Goal: Obtain resource: Download file/media

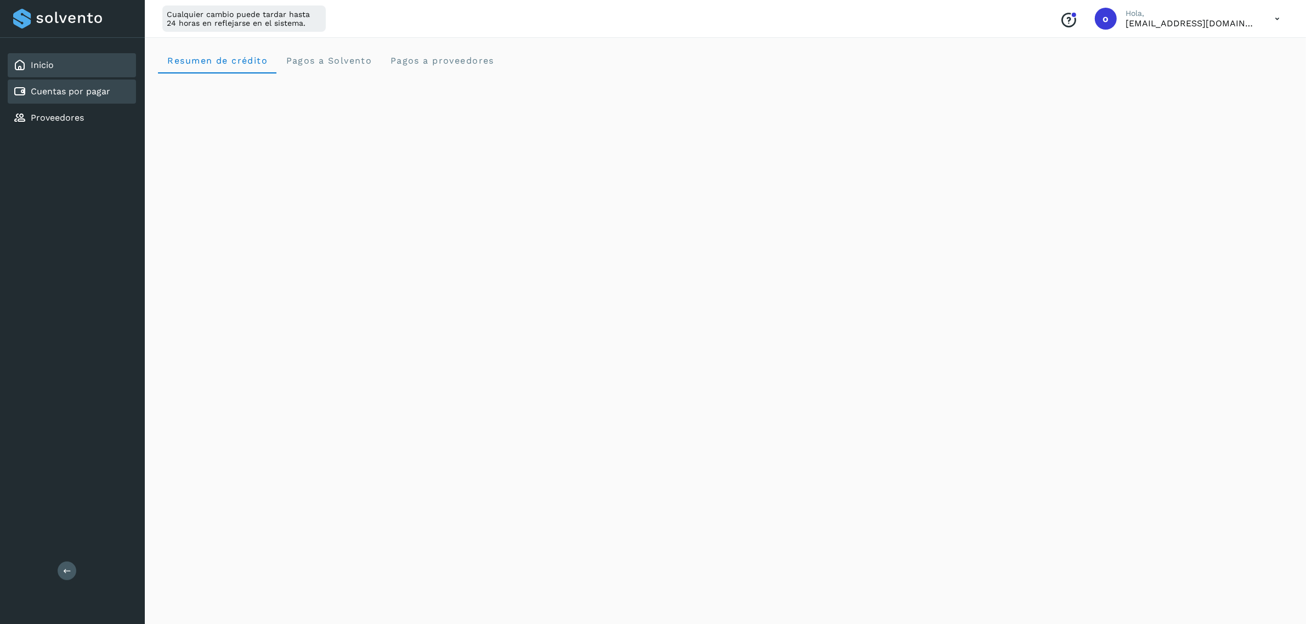
click at [72, 86] on link "Cuentas por pagar" at bounding box center [71, 91] width 80 height 10
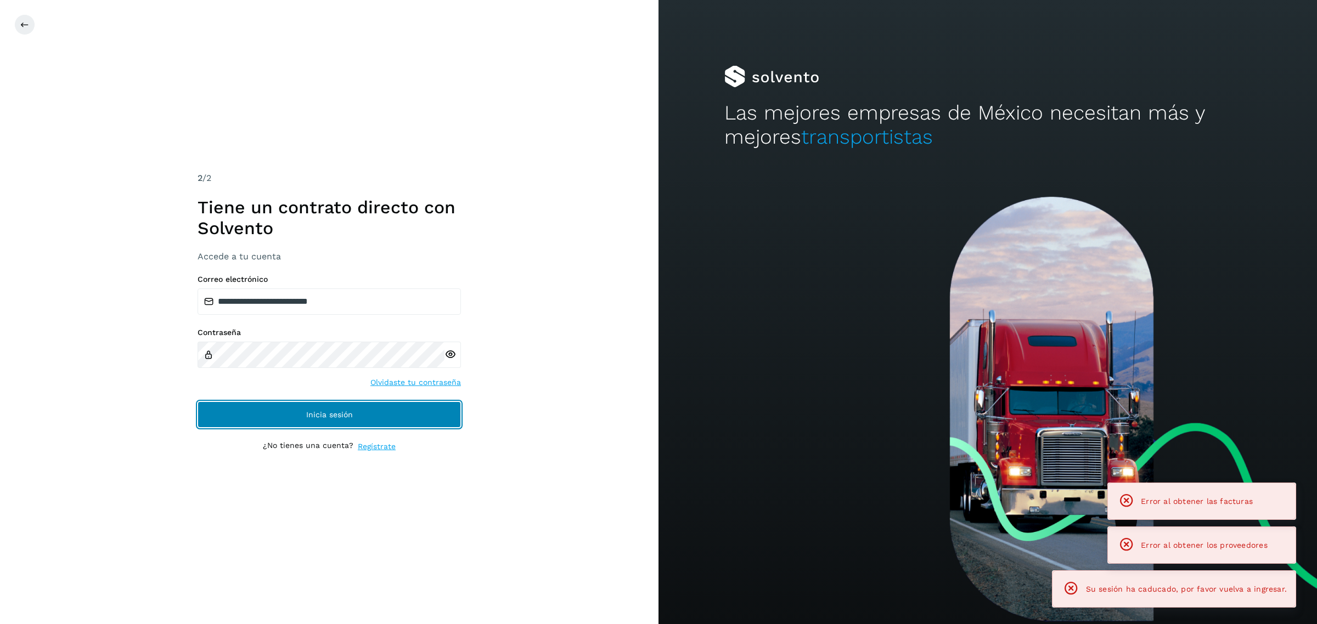
click at [421, 418] on button "Inicia sesión" at bounding box center [328, 415] width 263 height 26
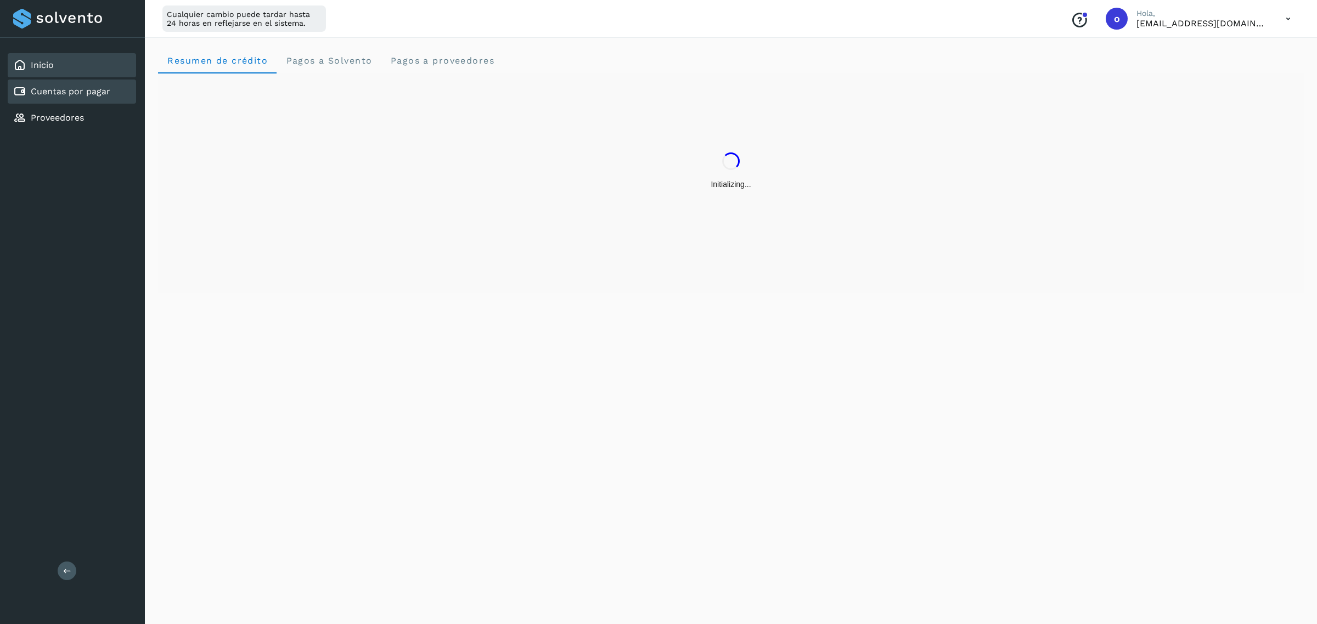
click at [87, 85] on div "Cuentas por pagar" at bounding box center [61, 91] width 97 height 13
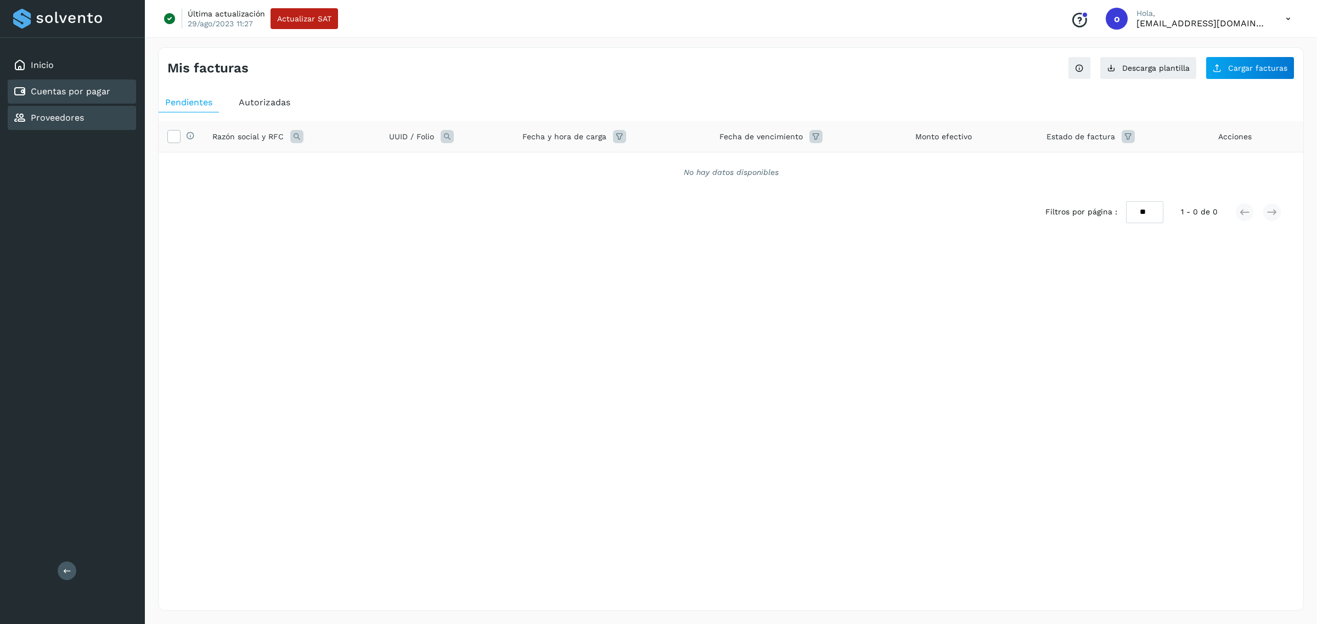
click at [93, 106] on div "Proveedores" at bounding box center [72, 118] width 128 height 24
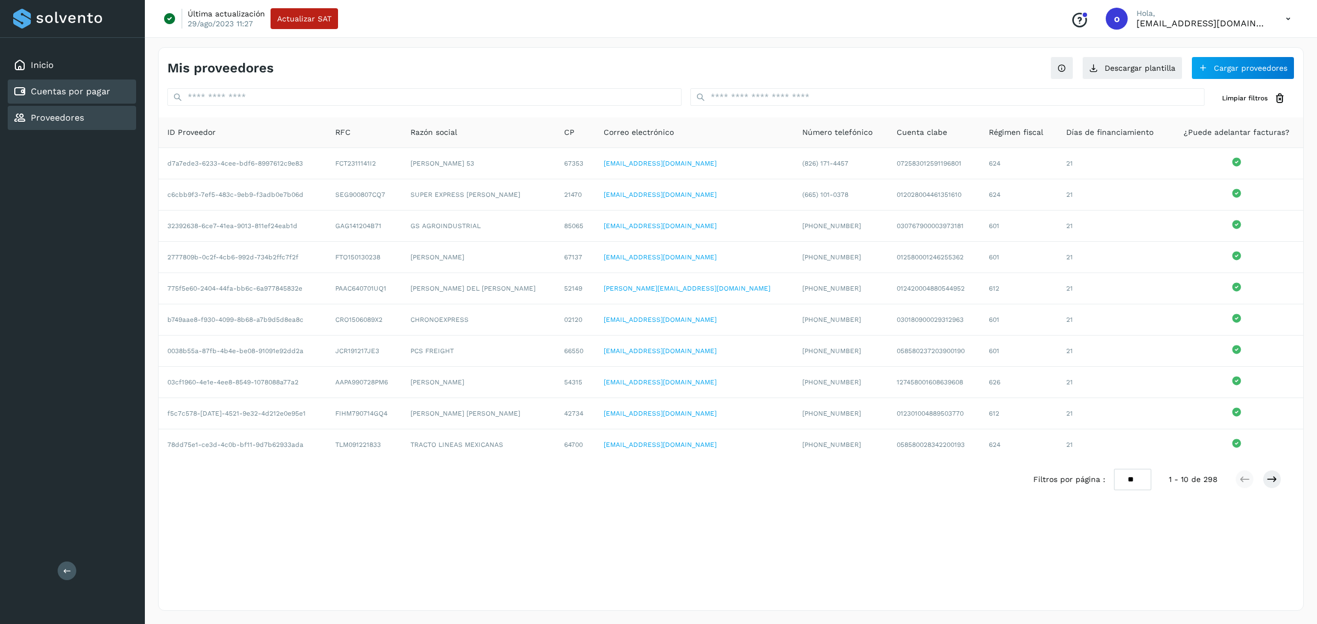
click at [74, 86] on link "Cuentas por pagar" at bounding box center [71, 91] width 80 height 10
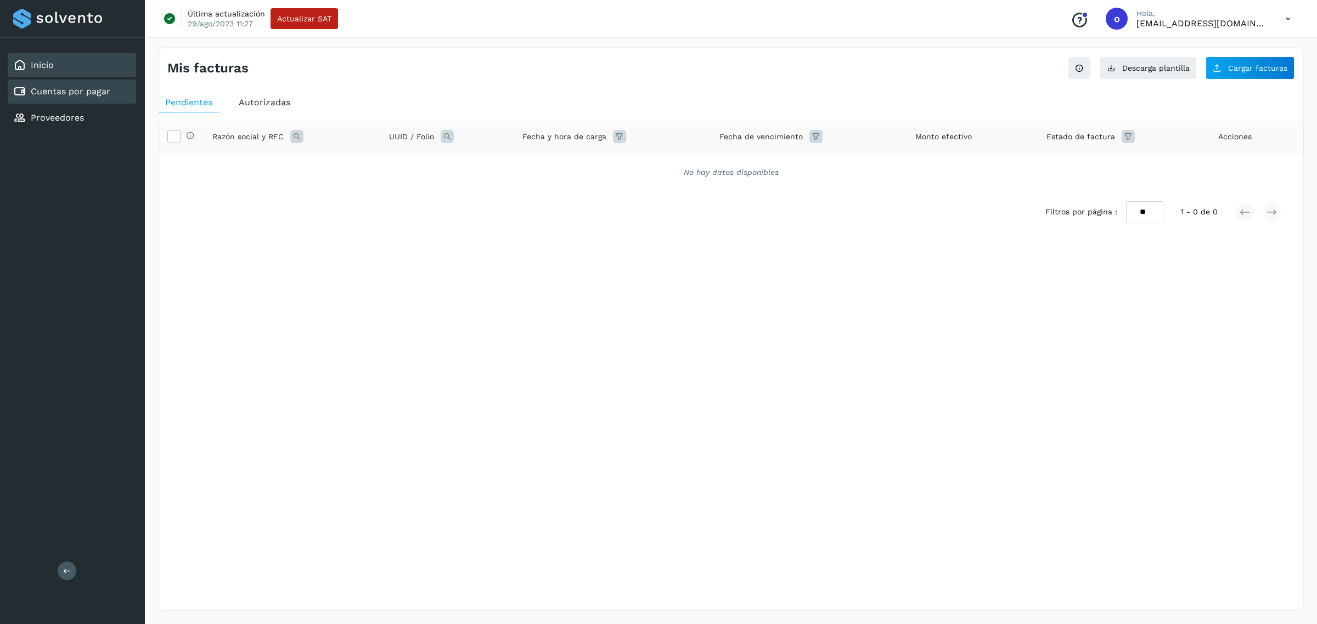
click at [66, 71] on div "Inicio" at bounding box center [72, 65] width 128 height 24
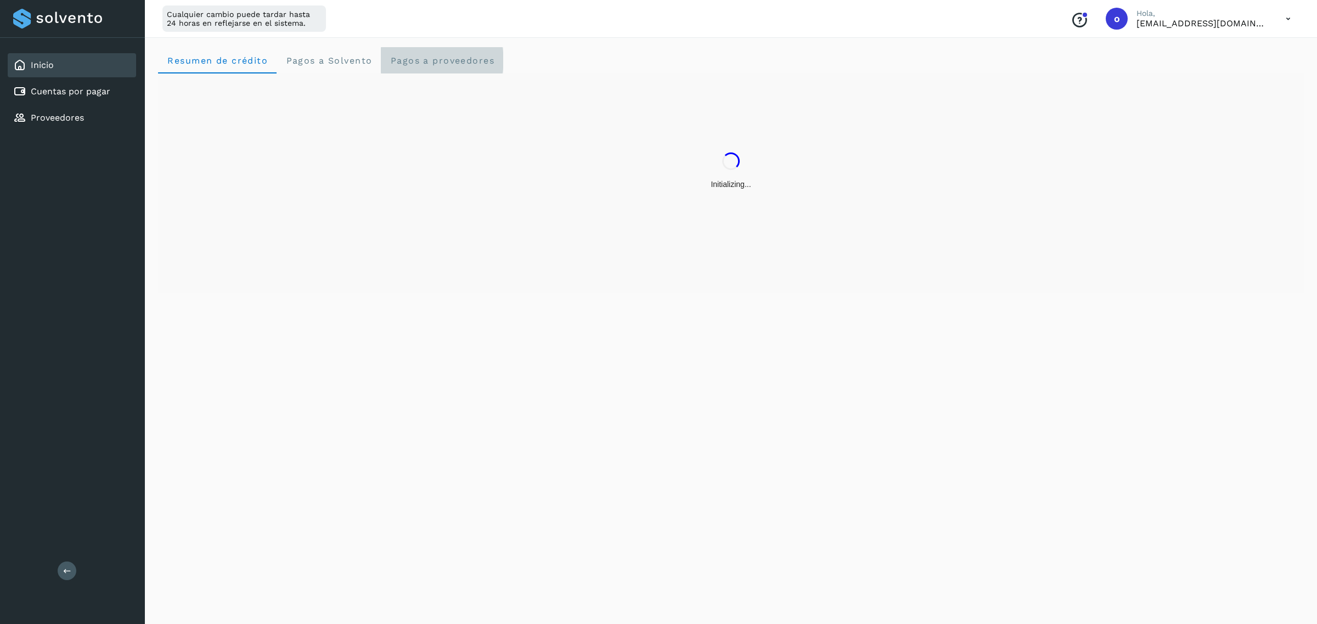
click at [446, 58] on span "Pagos a proveedores" at bounding box center [441, 60] width 105 height 10
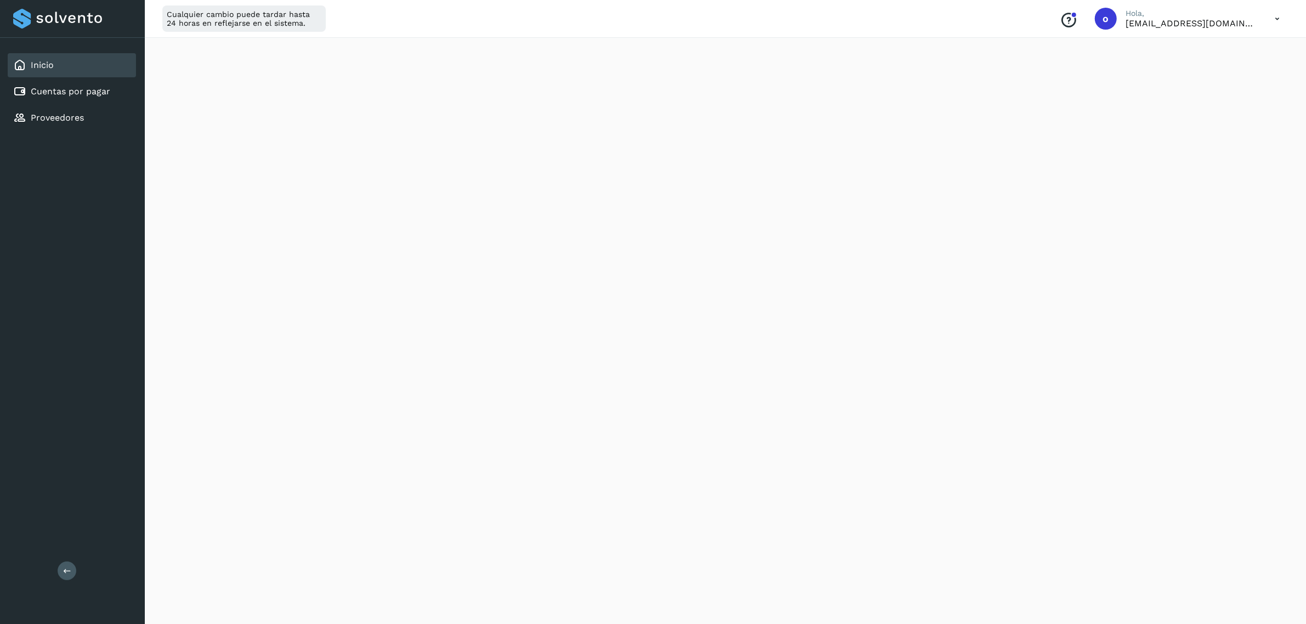
scroll to position [289, 0]
click at [97, 86] on link "Cuentas por pagar" at bounding box center [71, 91] width 80 height 10
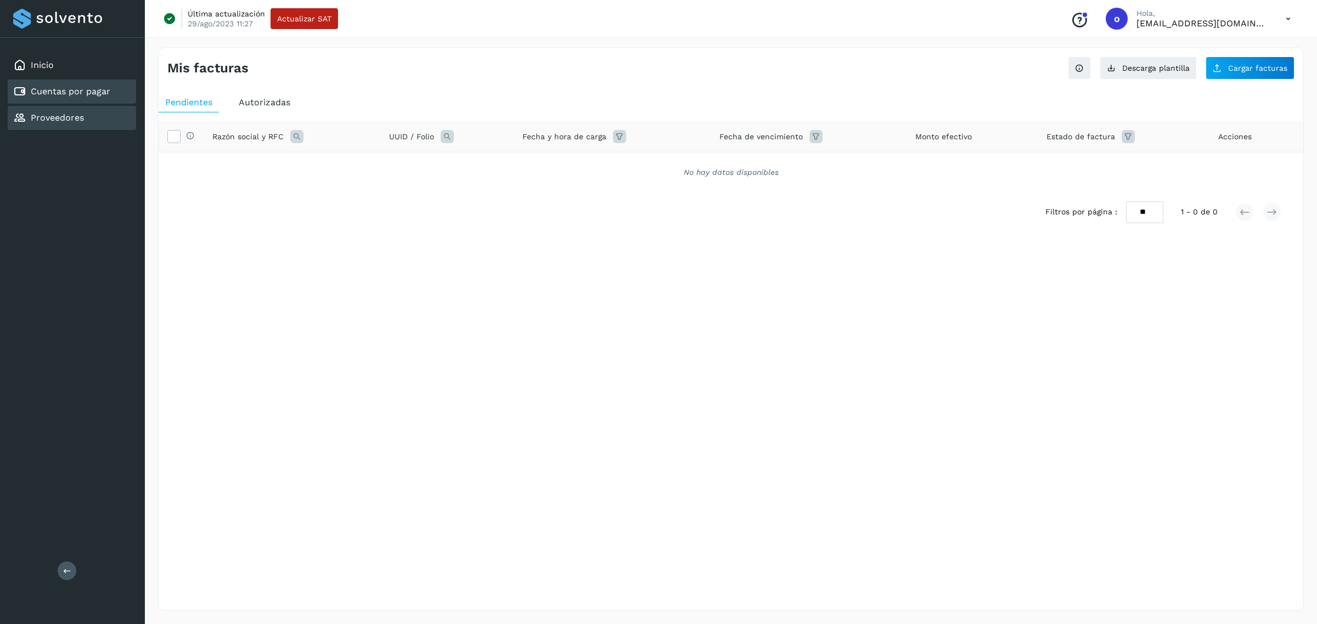
click at [113, 117] on div "Proveedores" at bounding box center [72, 118] width 128 height 24
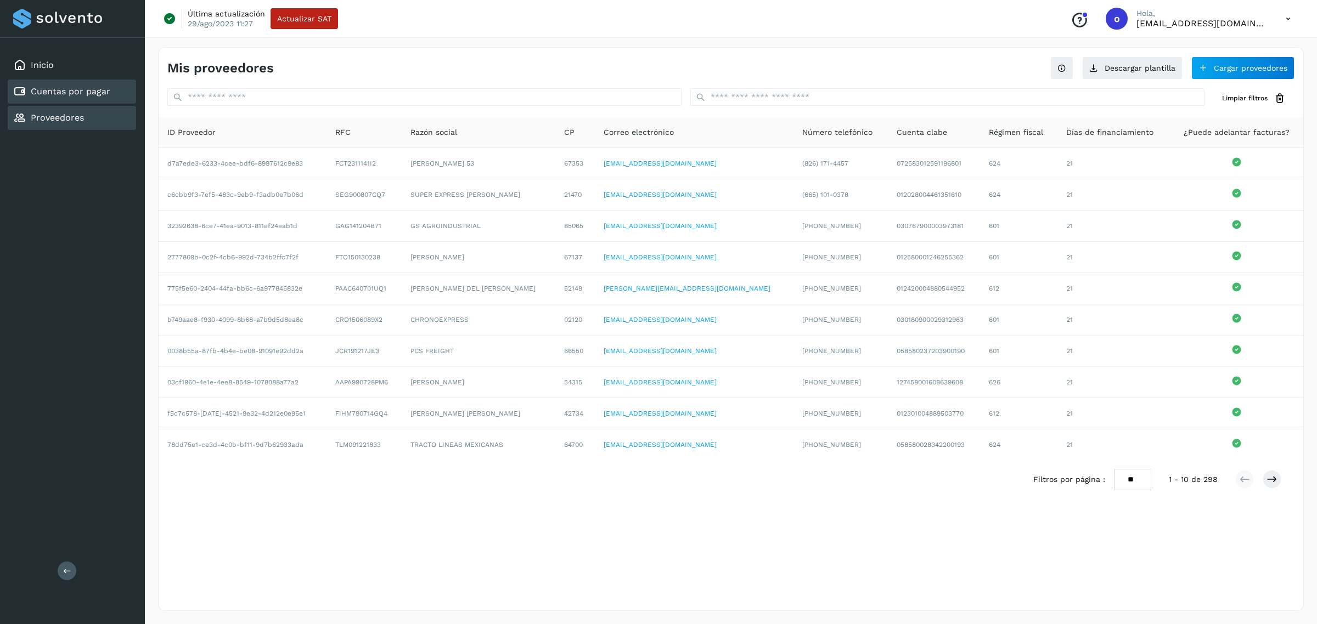
click at [112, 91] on div "Cuentas por pagar" at bounding box center [72, 92] width 128 height 24
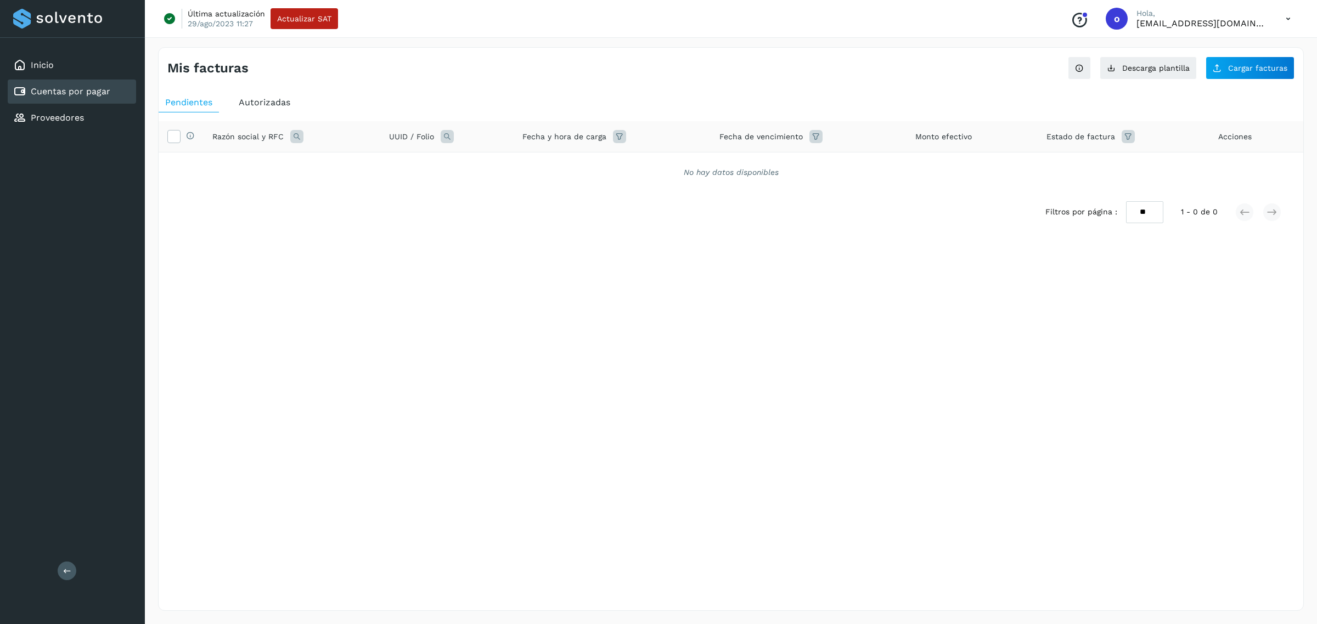
click at [269, 103] on span "Autorizadas" at bounding box center [265, 102] width 52 height 10
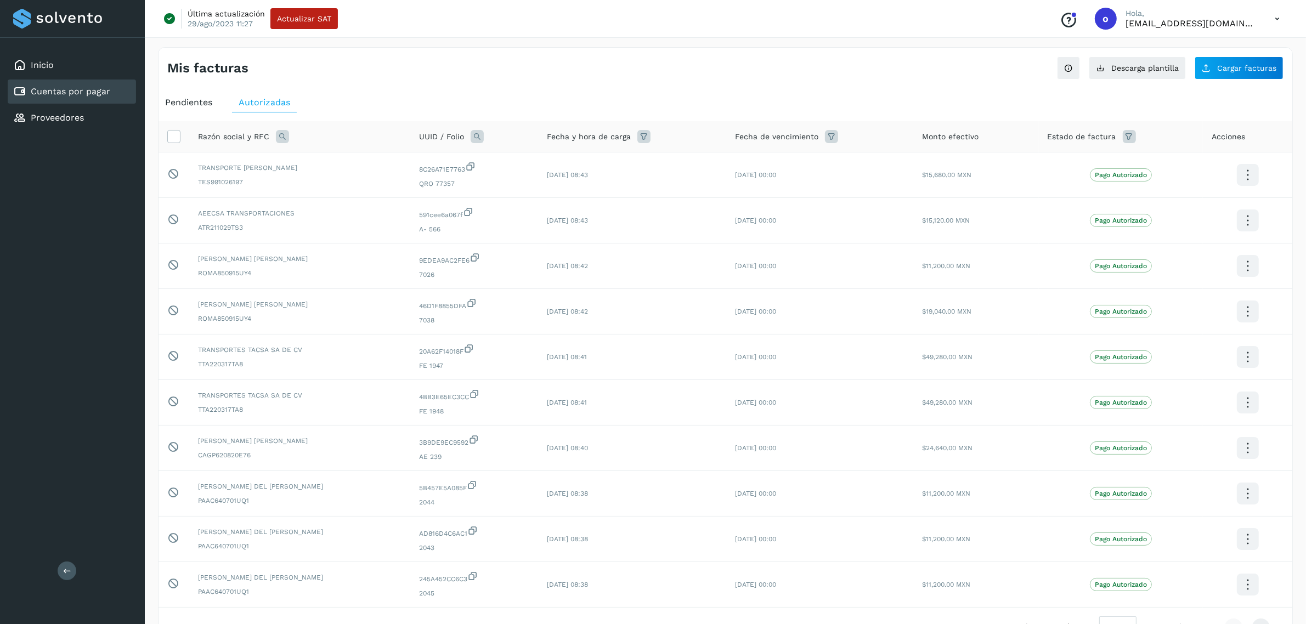
click at [204, 100] on span "Pendientes" at bounding box center [188, 102] width 47 height 10
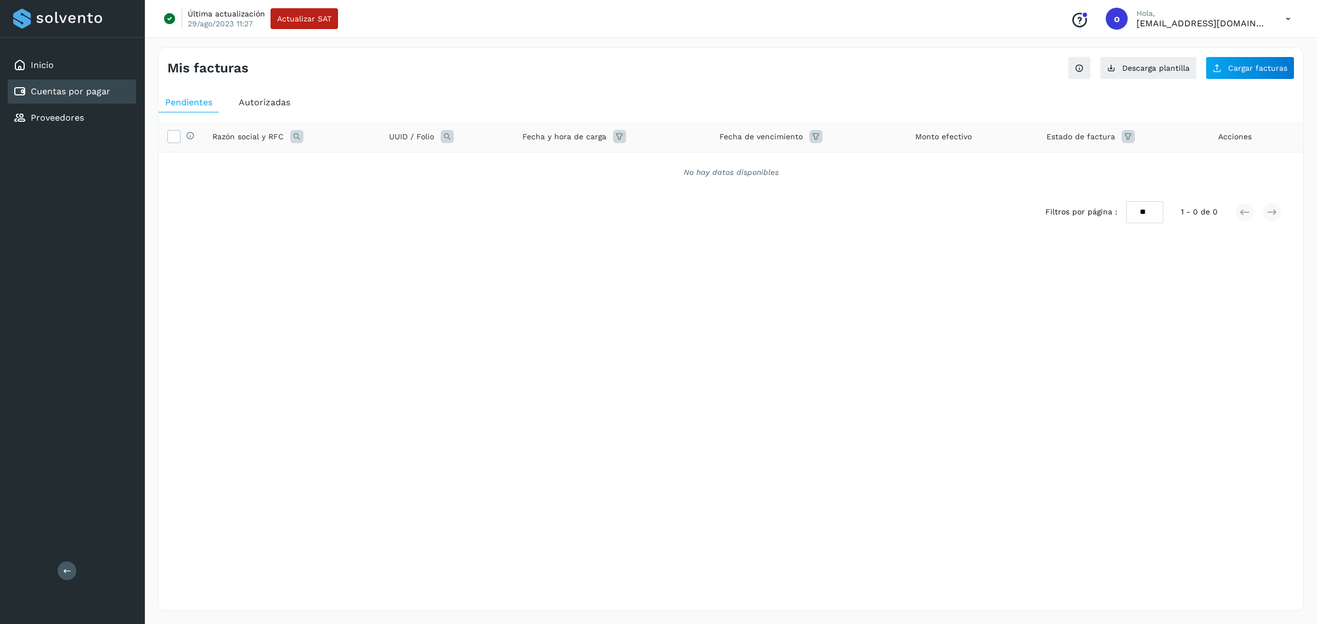
click at [256, 107] on span "Autorizadas" at bounding box center [265, 102] width 52 height 10
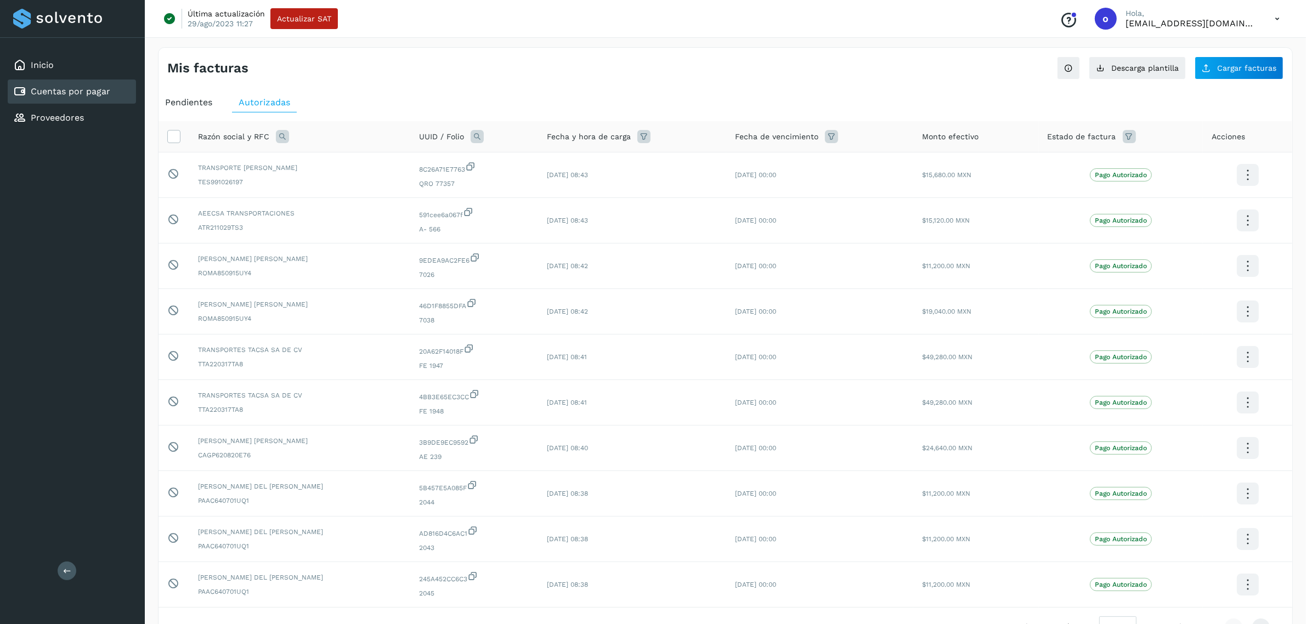
click at [204, 109] on div "Pendientes" at bounding box center [189, 103] width 60 height 20
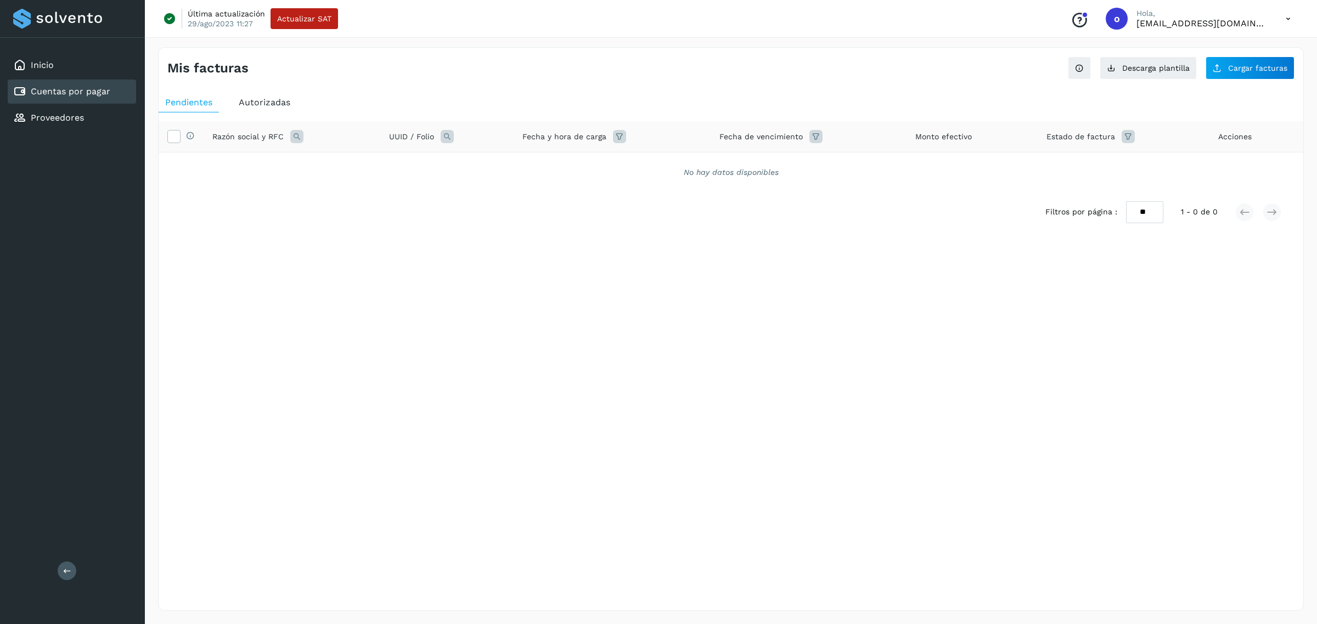
click at [262, 110] on div "Autorizadas" at bounding box center [264, 103] width 65 height 20
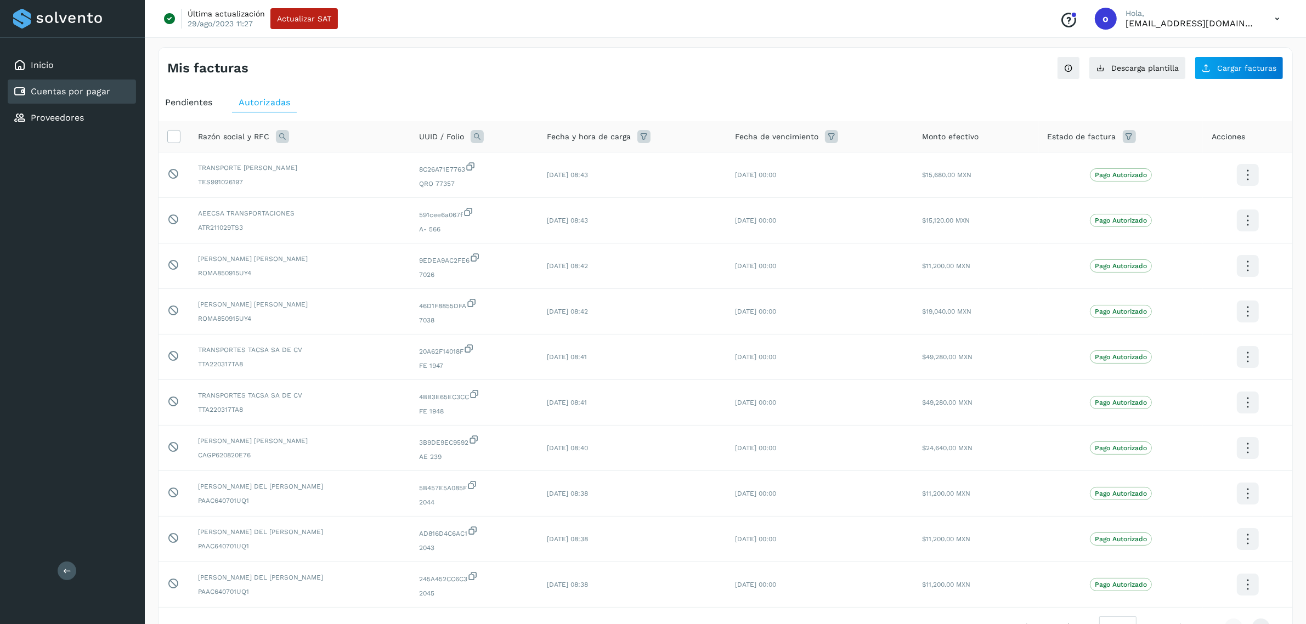
click at [214, 103] on div "Pendientes" at bounding box center [189, 103] width 60 height 20
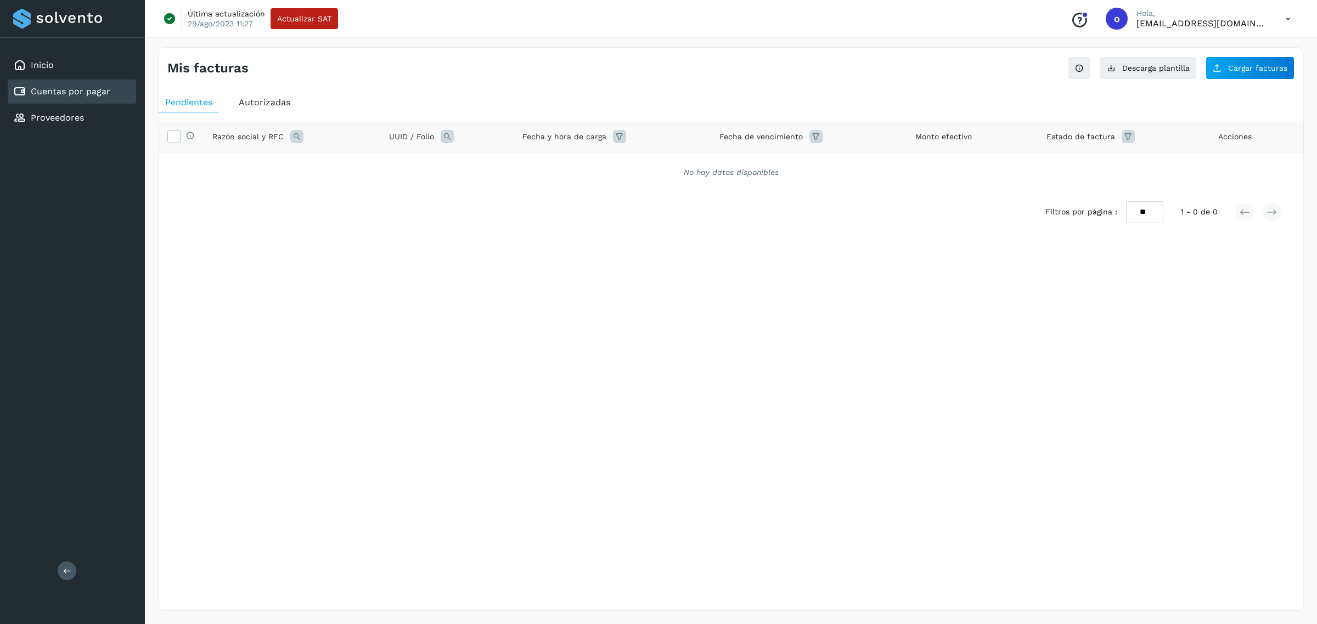
click at [246, 102] on span "Autorizadas" at bounding box center [265, 102] width 52 height 10
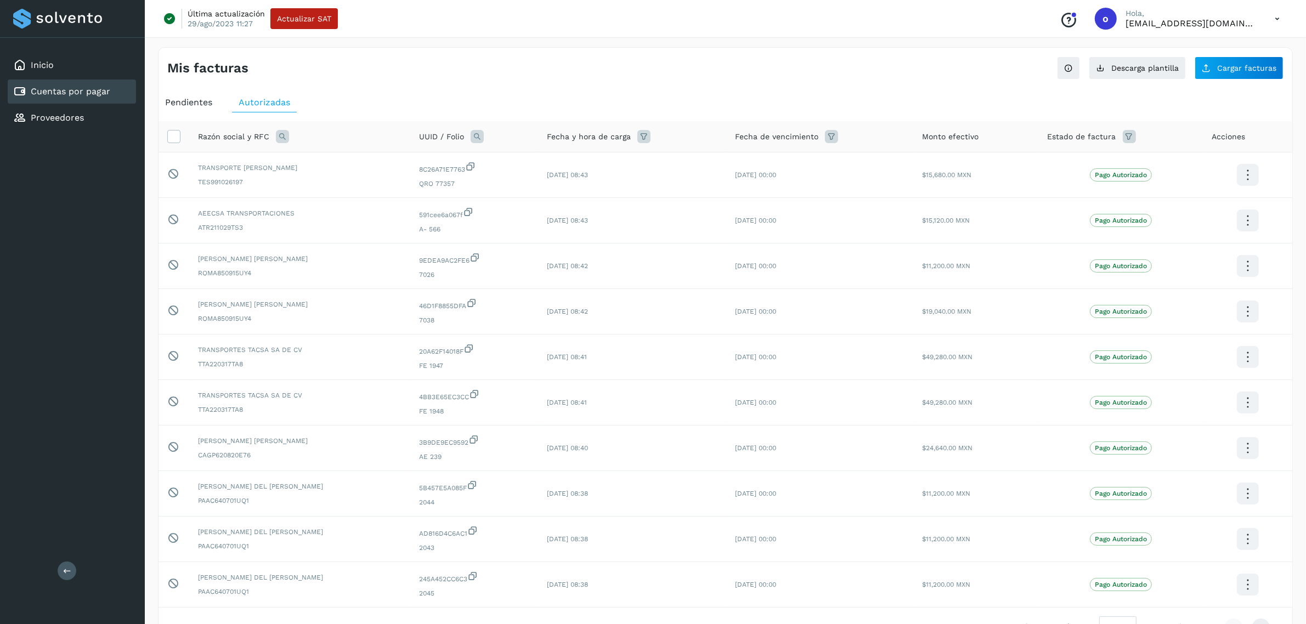
drag, startPoint x: 280, startPoint y: 133, endPoint x: 281, endPoint y: 142, distance: 8.3
click at [281, 133] on icon at bounding box center [282, 136] width 13 height 13
click at [327, 177] on input "text" at bounding box center [354, 183] width 135 height 18
type input "*****"
click at [391, 211] on span "Buscar" at bounding box center [382, 211] width 22 height 10
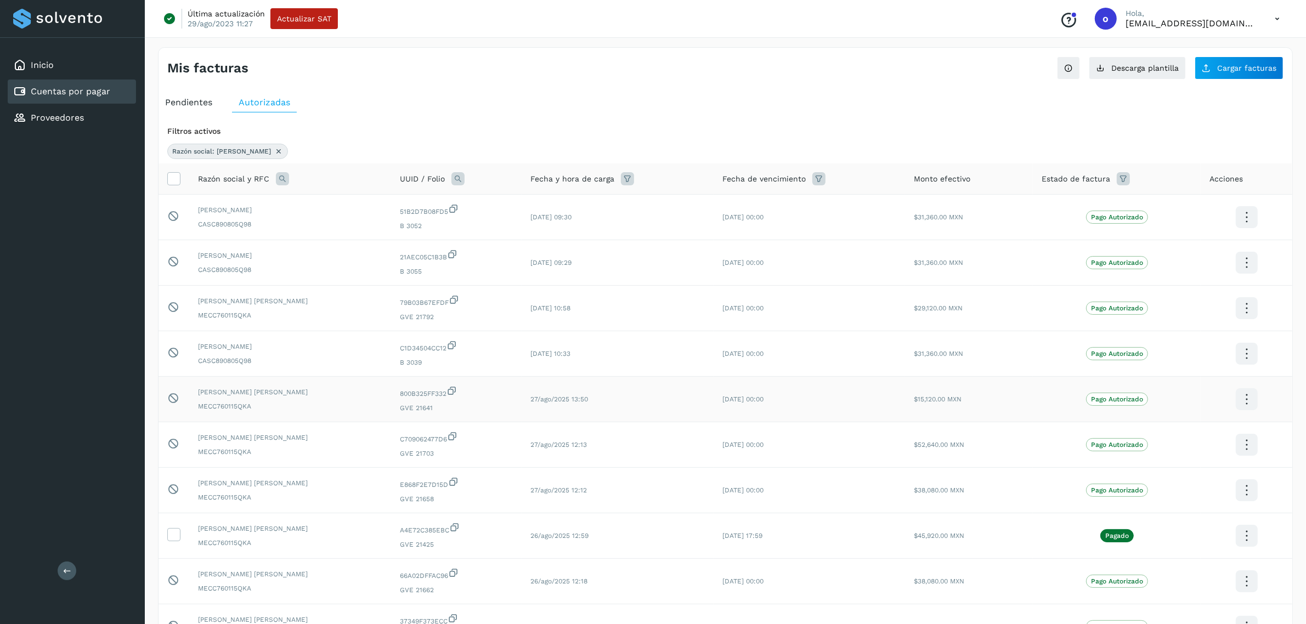
click at [1251, 398] on icon at bounding box center [1247, 400] width 26 height 26
click at [245, 149] on div at bounding box center [653, 312] width 1306 height 624
click at [461, 184] on icon at bounding box center [457, 178] width 13 height 13
click at [502, 223] on input "text" at bounding box center [535, 225] width 135 height 18
paste input "**********"
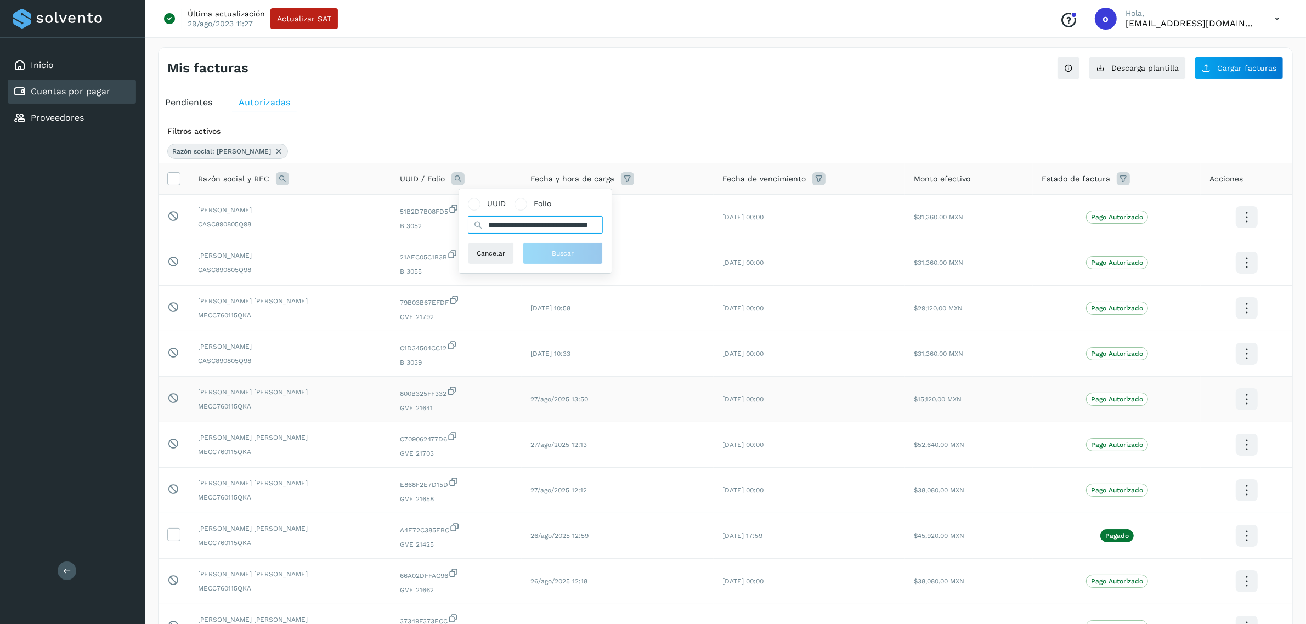
scroll to position [0, 49]
type input "**********"
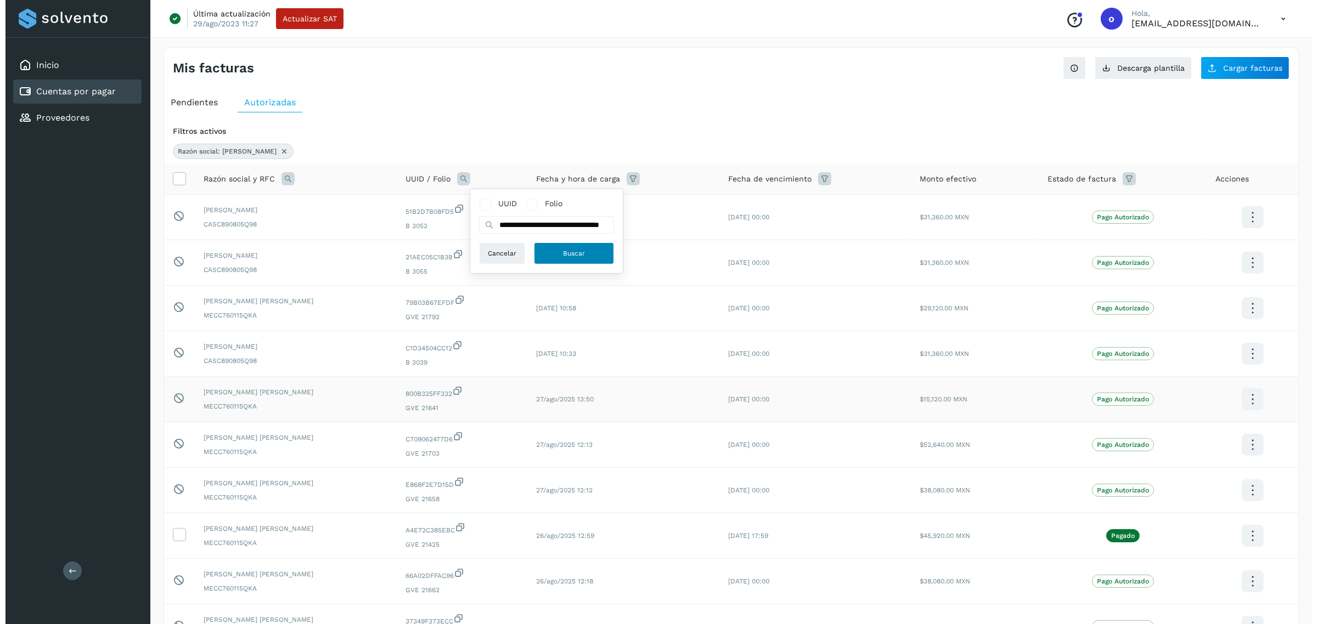
scroll to position [0, 0]
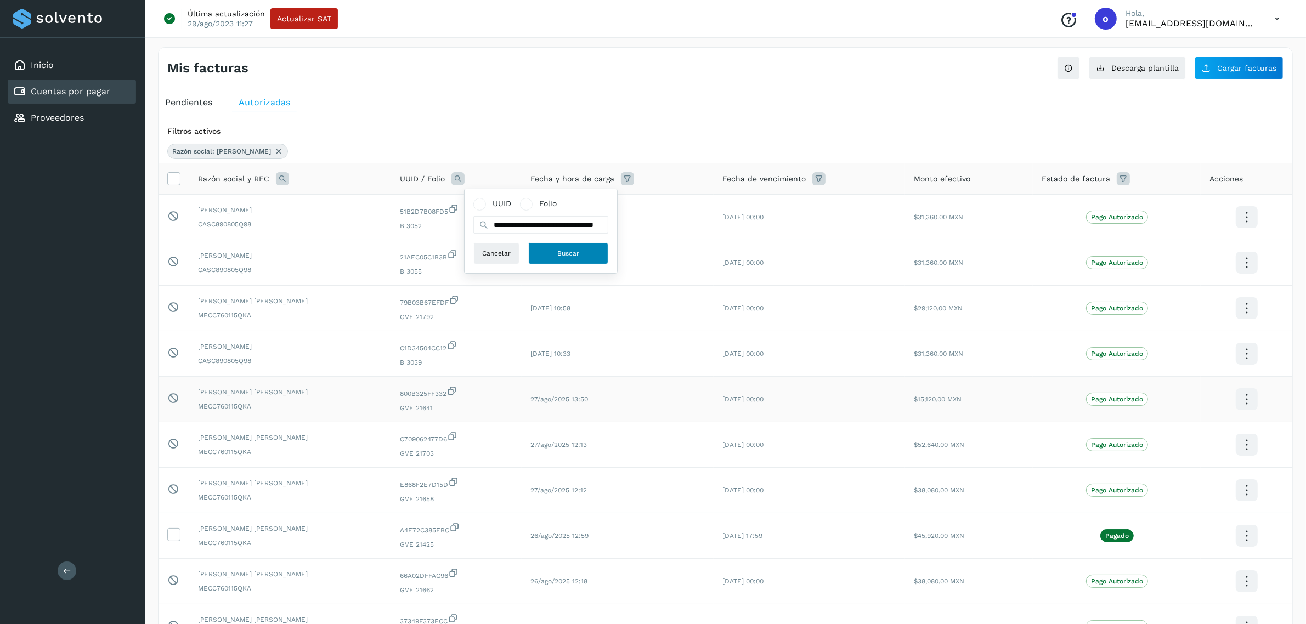
click at [549, 254] on button "Buscar" at bounding box center [568, 253] width 80 height 22
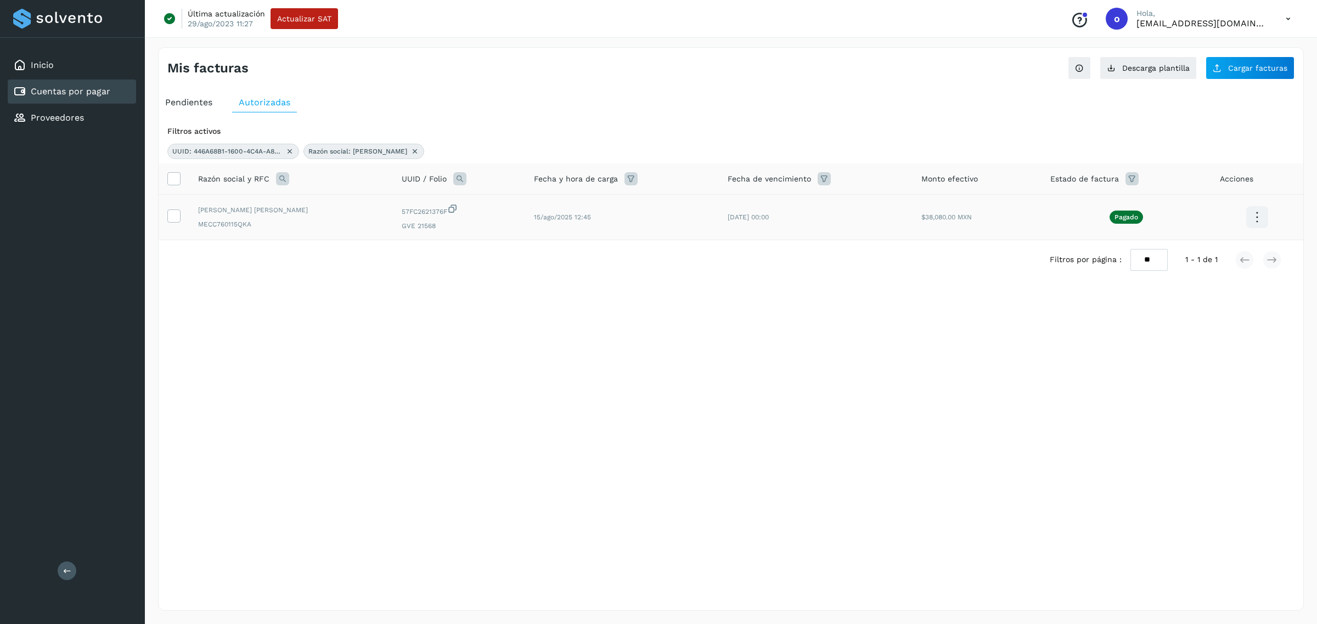
click at [1250, 210] on icon at bounding box center [1257, 218] width 26 height 26
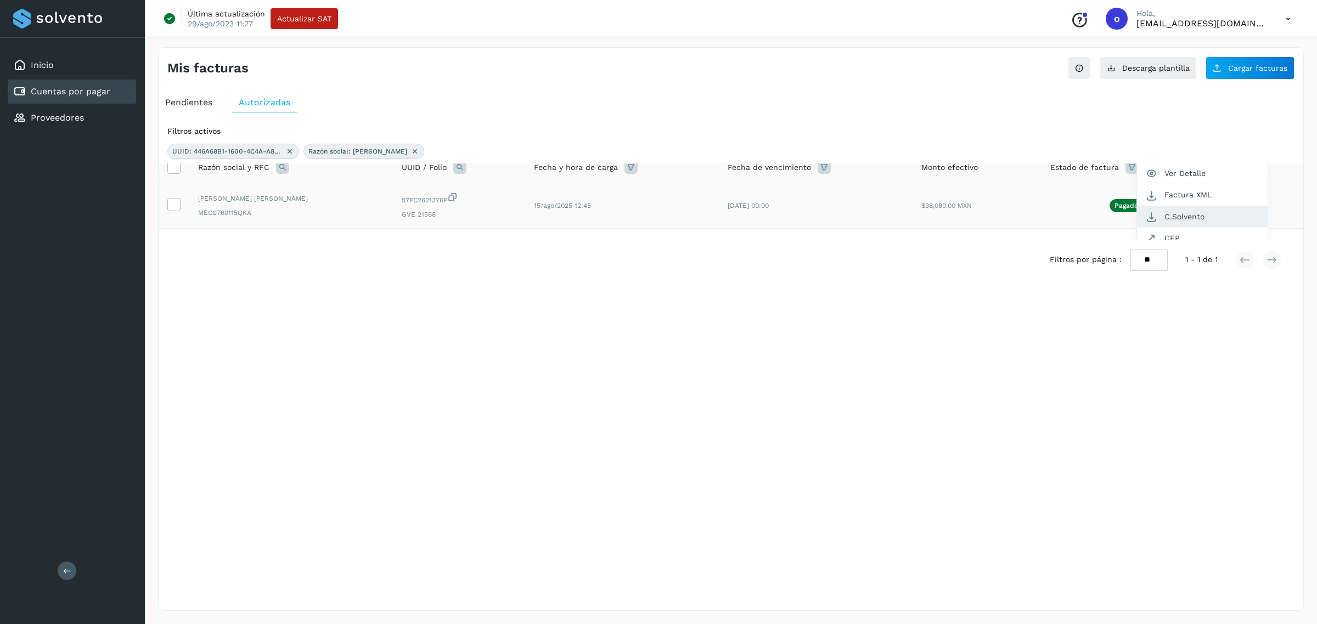
click at [1234, 216] on button "C.Solvento" at bounding box center [1202, 216] width 131 height 21
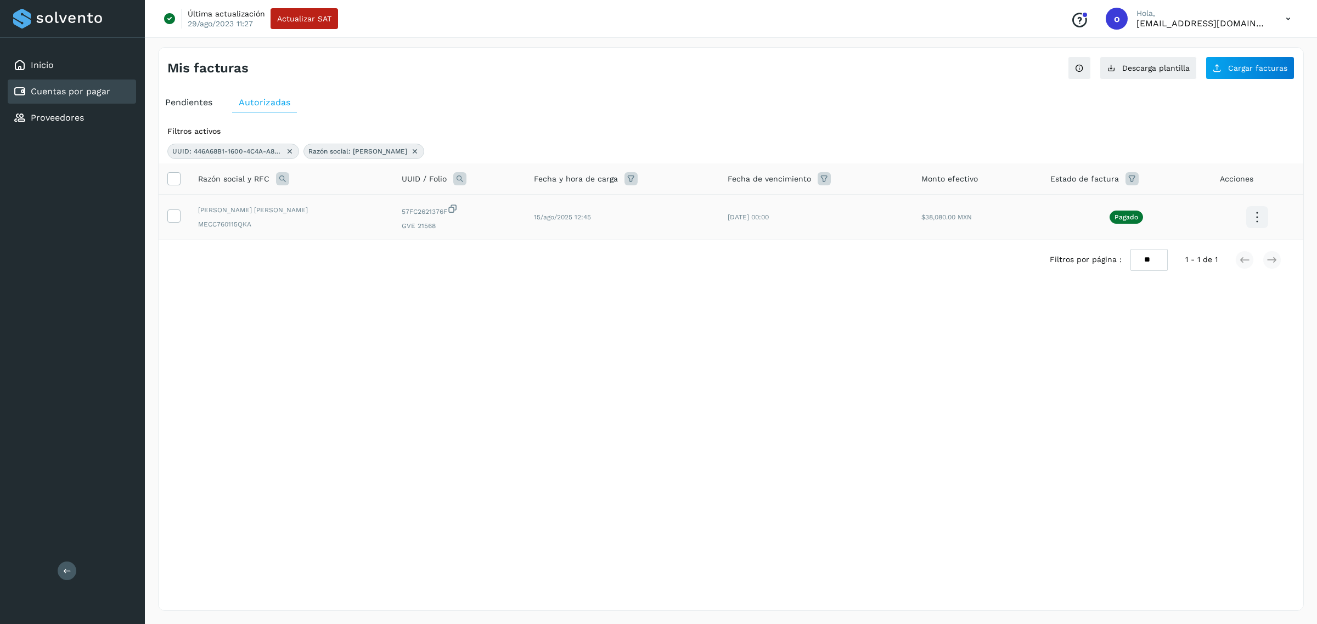
click at [453, 181] on icon at bounding box center [459, 178] width 13 height 13
click at [518, 228] on input "**********" at bounding box center [507, 225] width 135 height 18
paste input "text"
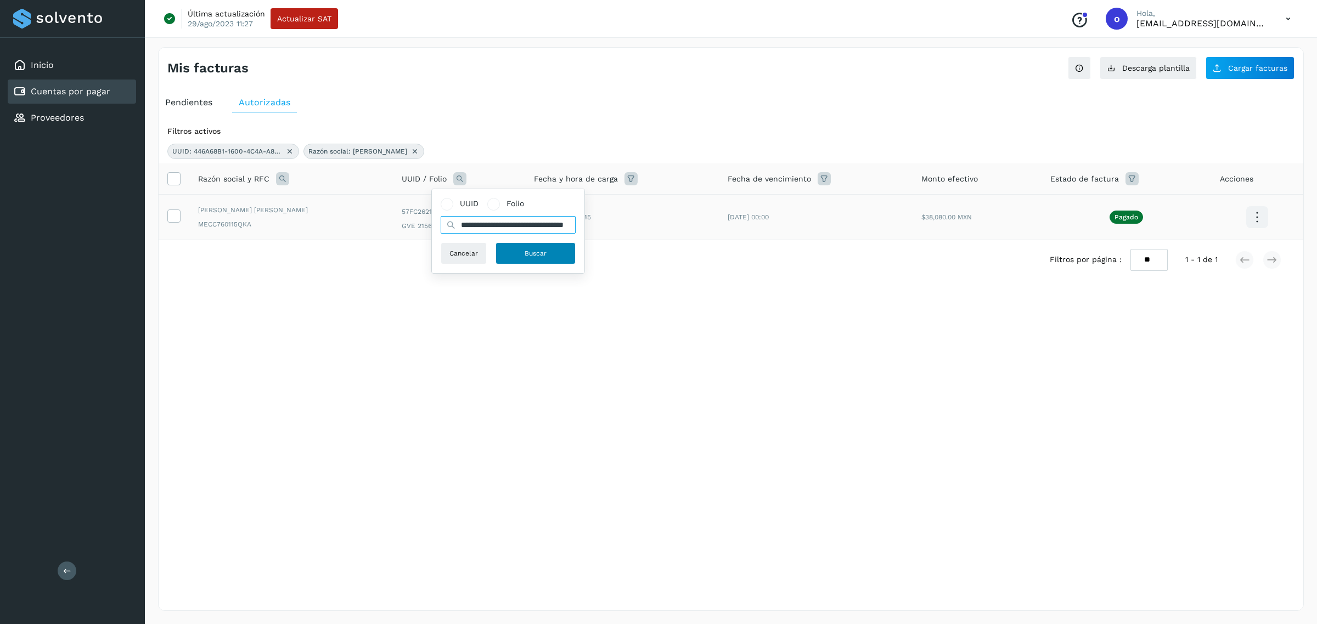
scroll to position [0, 56]
type input "**********"
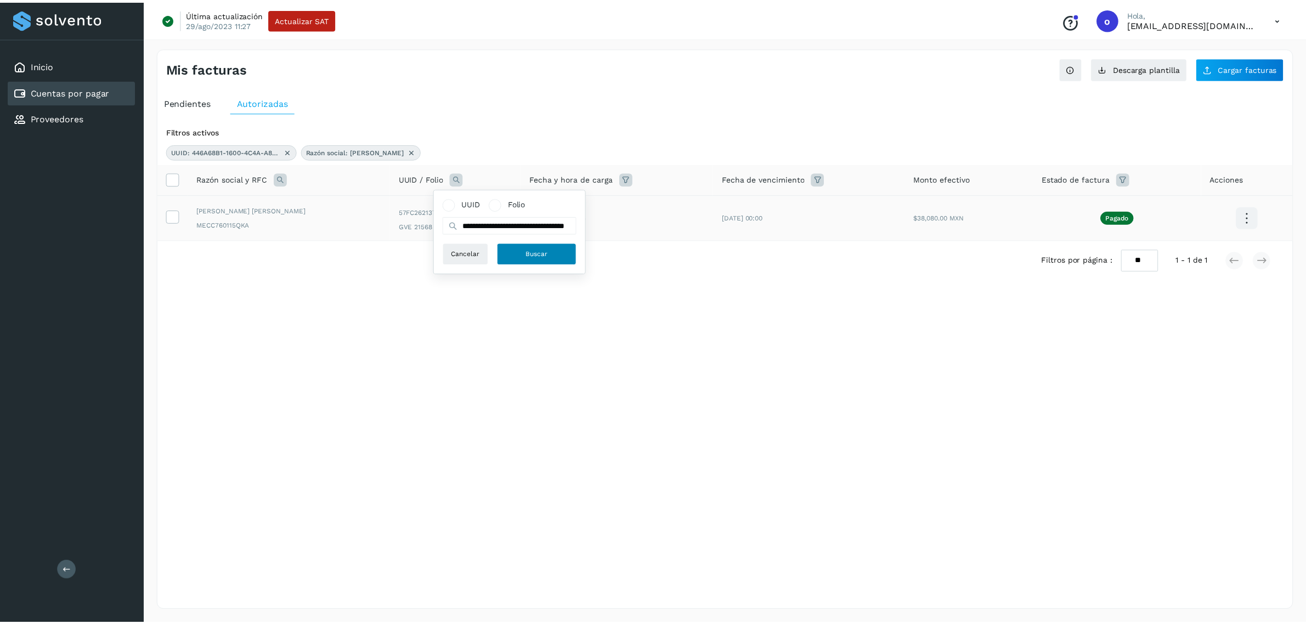
scroll to position [0, 0]
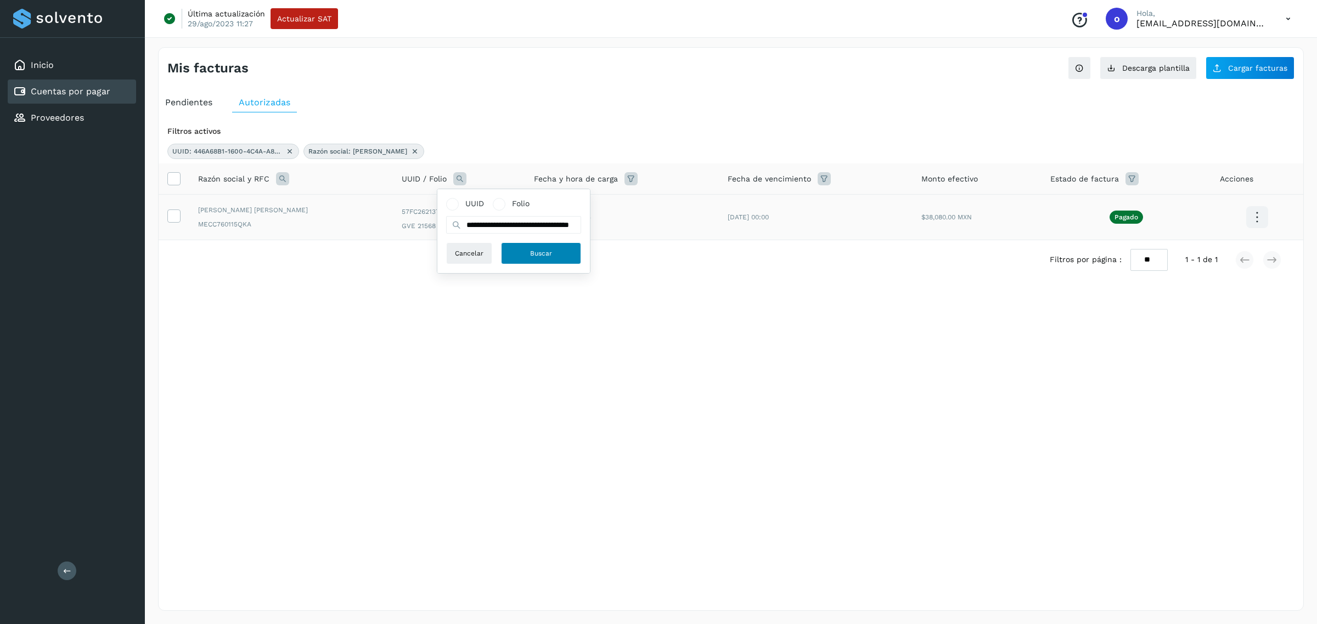
click at [532, 250] on span "Buscar" at bounding box center [541, 253] width 22 height 10
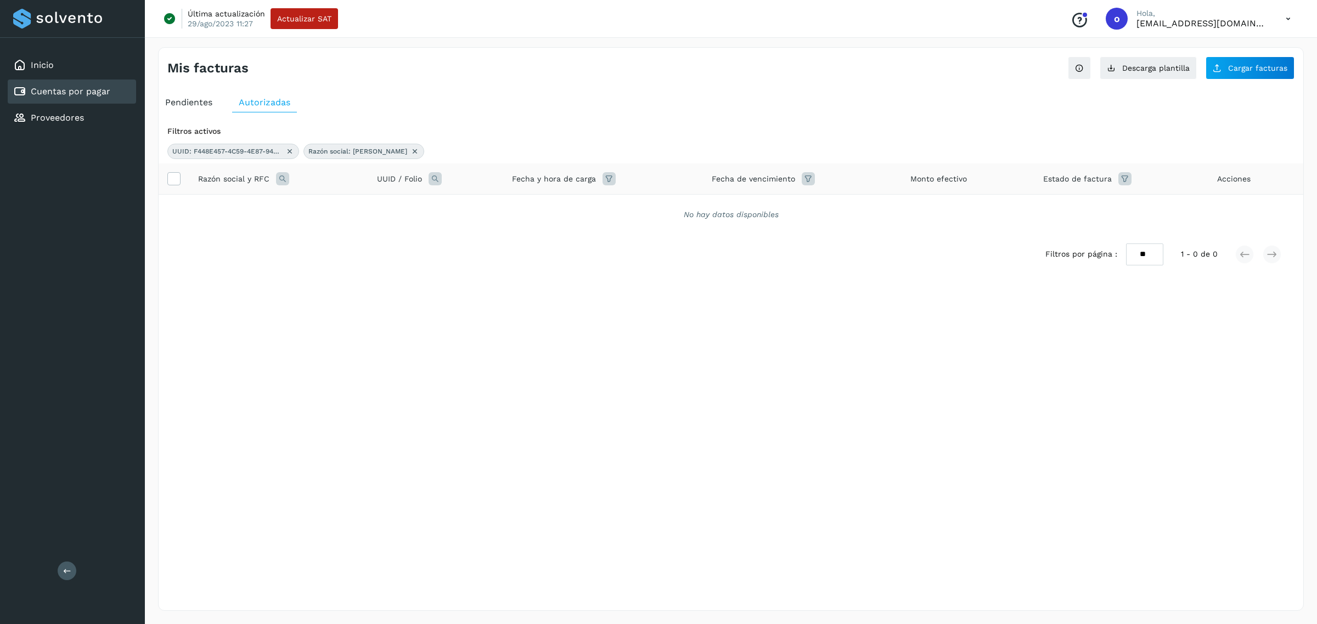
click at [292, 151] on icon at bounding box center [289, 151] width 9 height 9
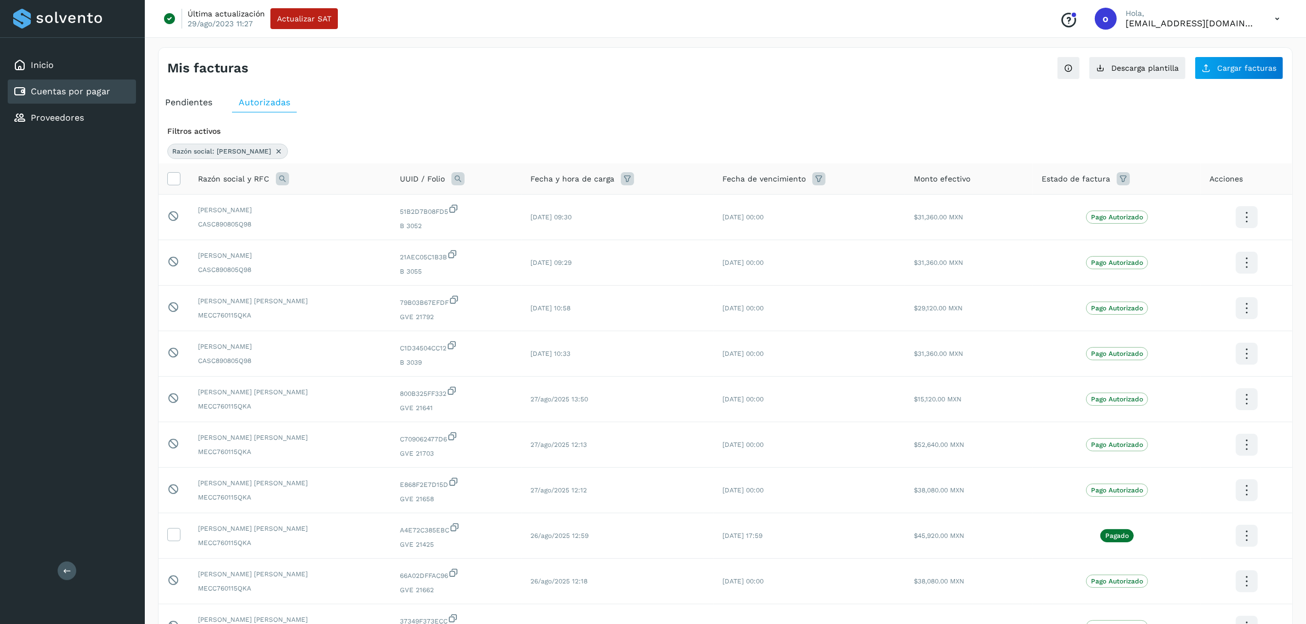
click at [274, 150] on icon at bounding box center [278, 151] width 9 height 9
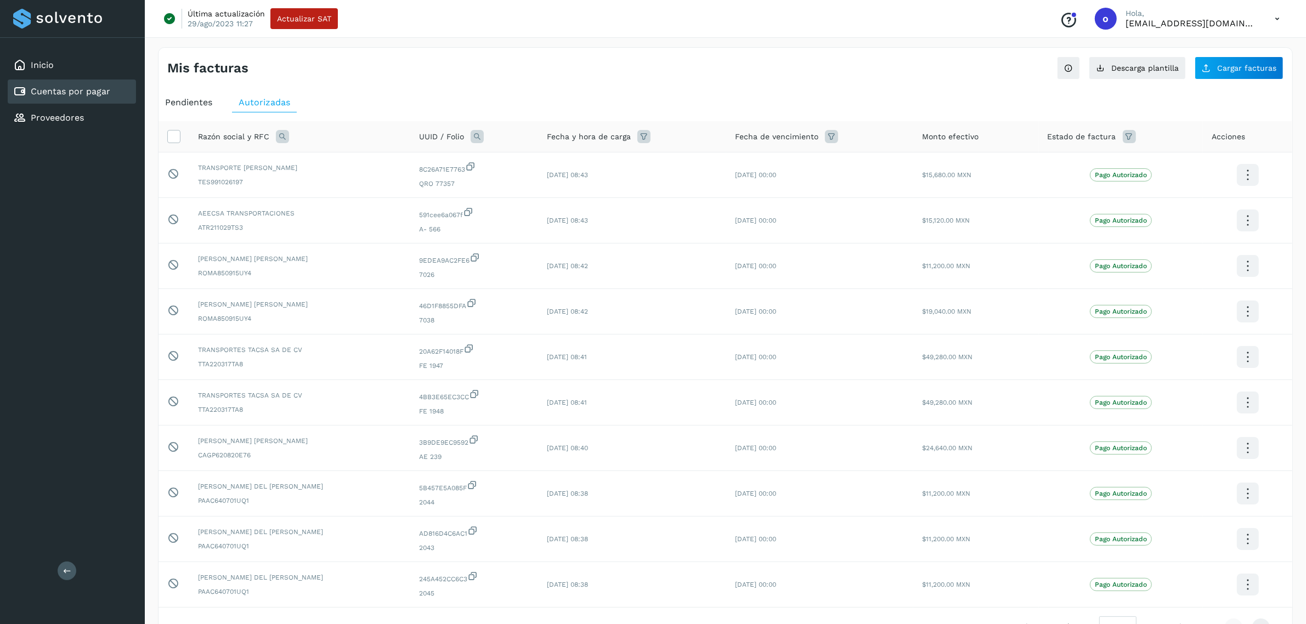
click at [477, 133] on icon at bounding box center [477, 136] width 13 height 13
click at [520, 187] on input "text" at bounding box center [548, 183] width 135 height 18
paste input "**********"
type input "**********"
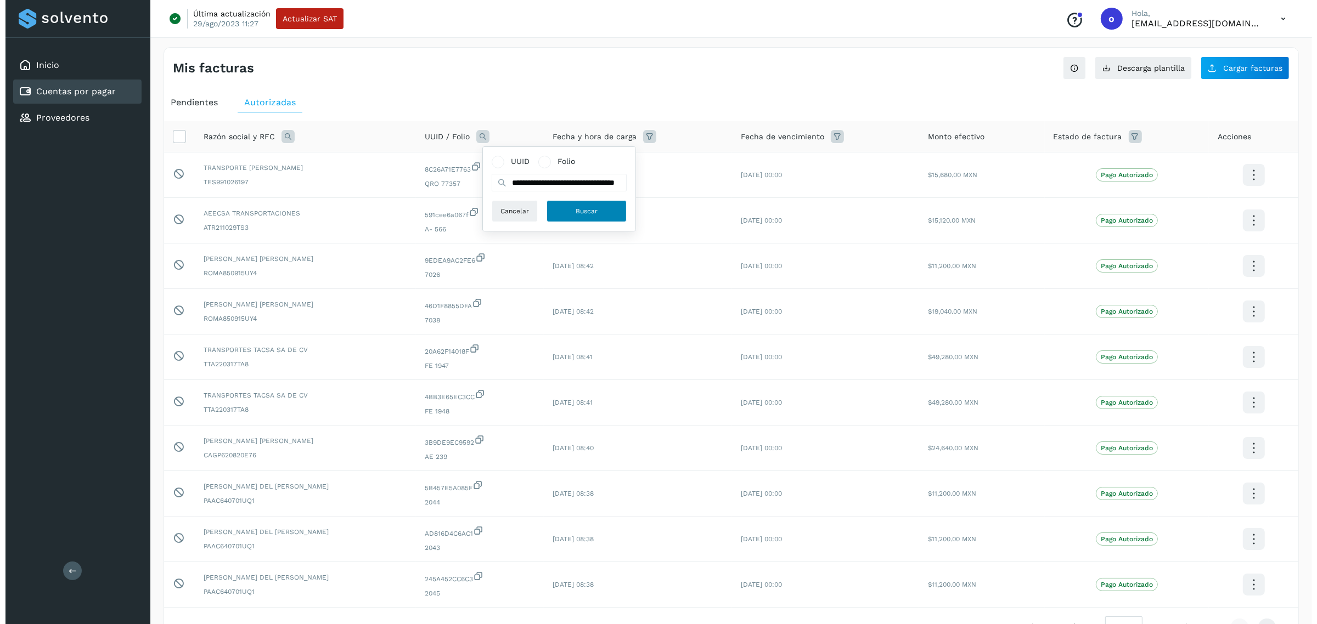
scroll to position [0, 0]
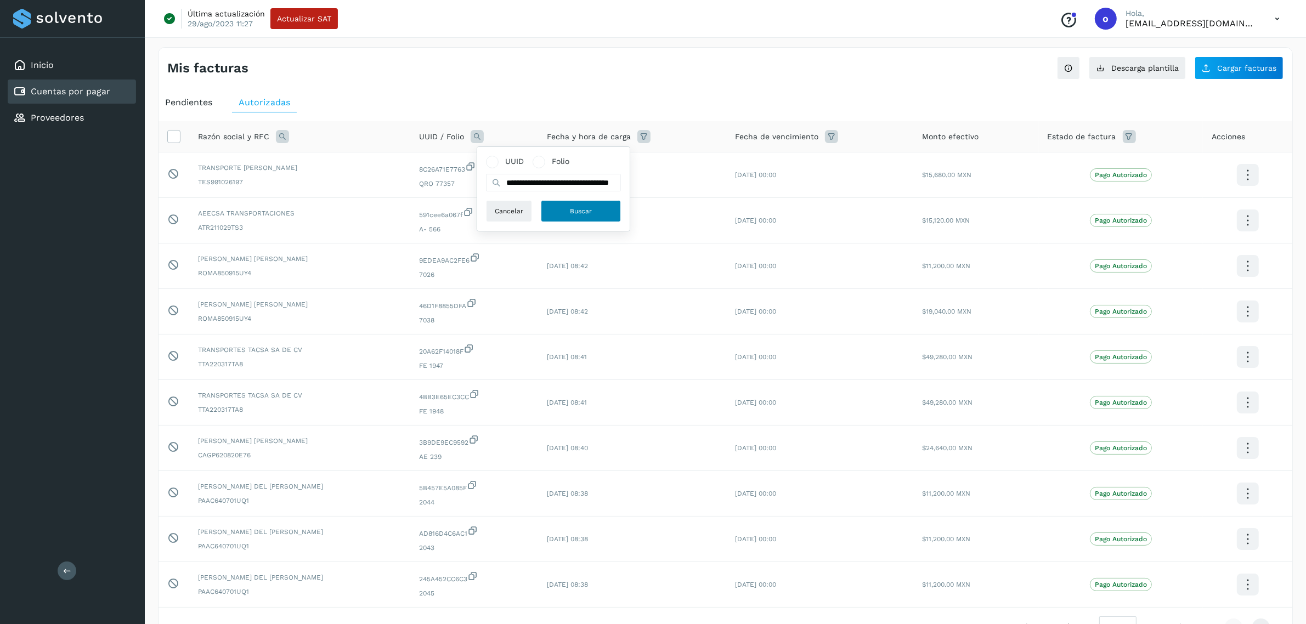
click at [547, 206] on button "Buscar" at bounding box center [581, 211] width 80 height 22
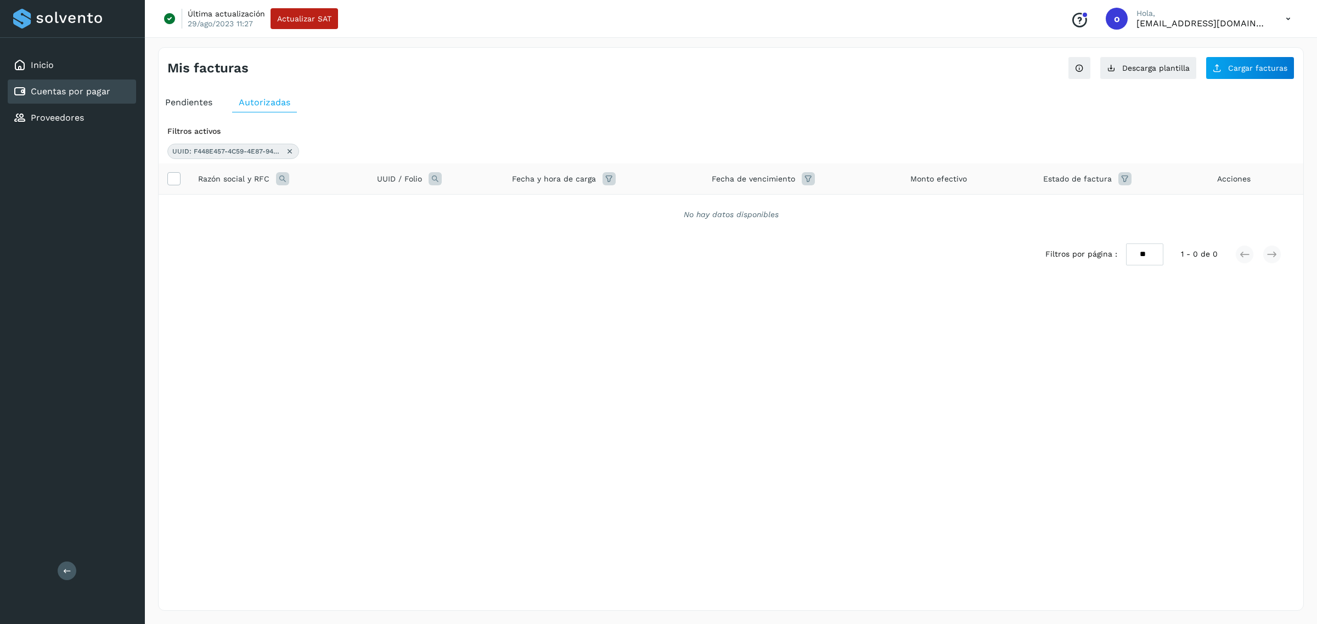
click at [289, 151] on icon at bounding box center [289, 151] width 9 height 9
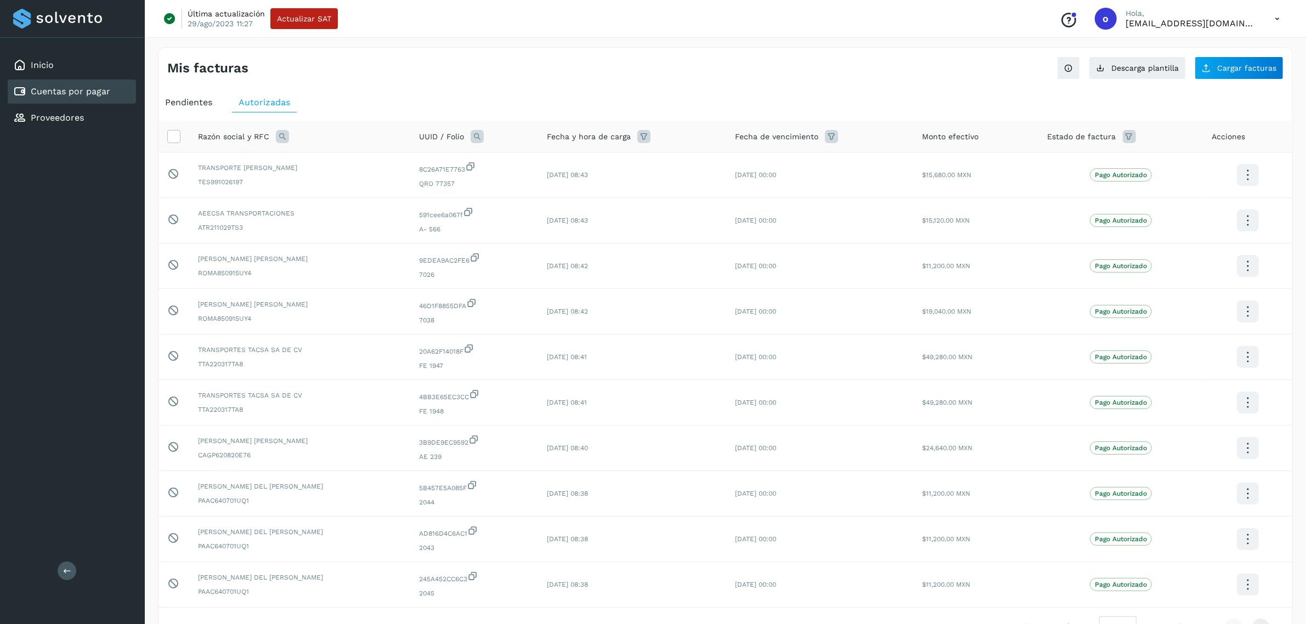
click at [471, 133] on icon at bounding box center [477, 136] width 13 height 13
click at [535, 166] on span at bounding box center [533, 162] width 13 height 13
click at [533, 178] on input "text" at bounding box center [548, 183] width 135 height 18
type input "*****"
click at [560, 207] on button "Buscar" at bounding box center [575, 211] width 80 height 22
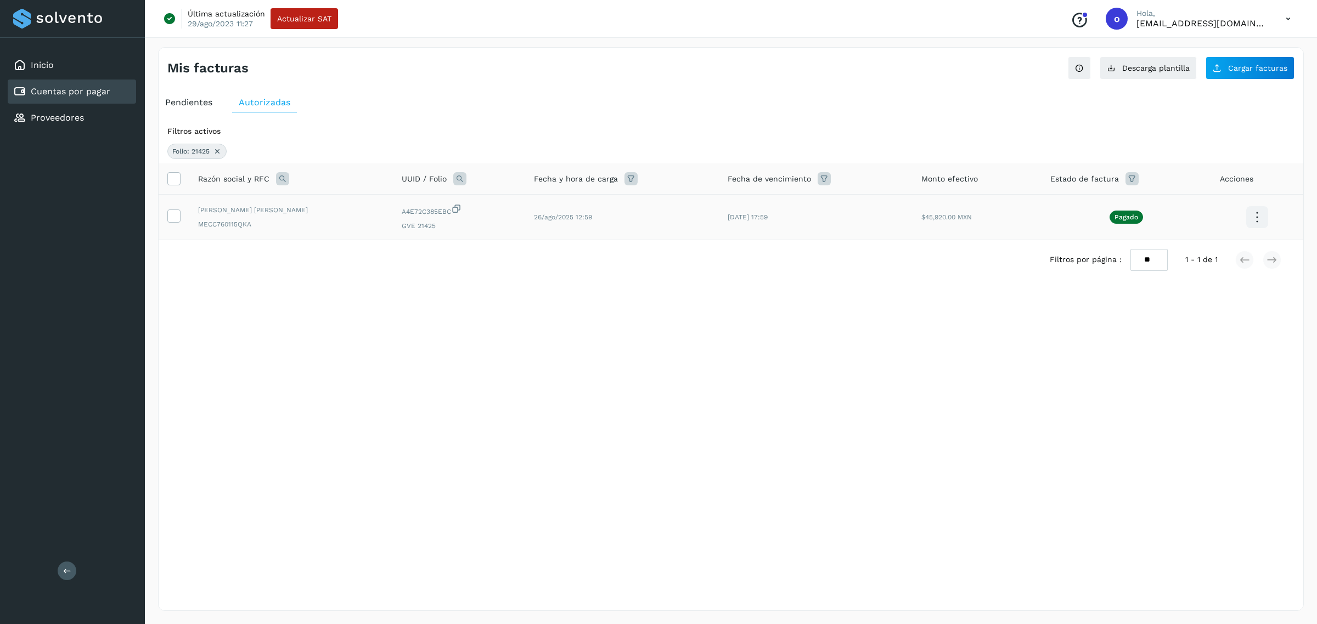
click at [1248, 218] on icon at bounding box center [1257, 218] width 26 height 26
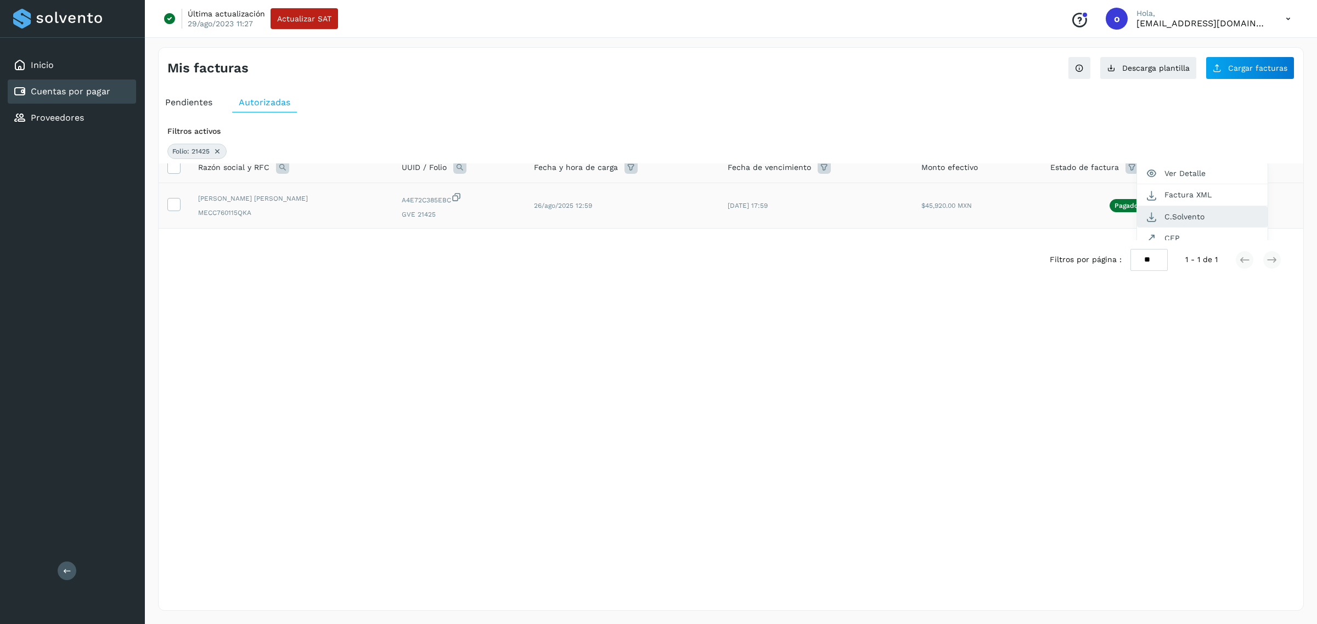
click at [1208, 215] on button "C.Solvento" at bounding box center [1202, 216] width 131 height 21
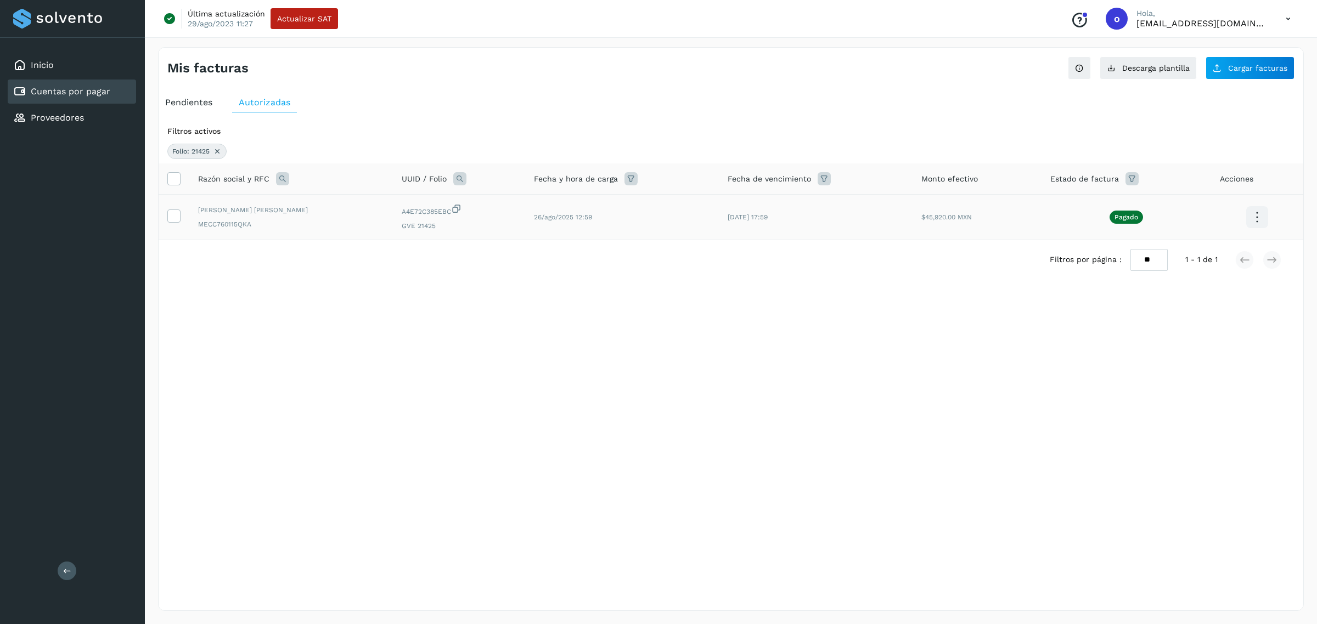
scroll to position [0, 0]
click at [493, 369] on div "Mis facturas Ver instrucciones para cargar Facturas Descarga plantilla Cargar f…" at bounding box center [730, 329] width 1145 height 564
